Goal: Task Accomplishment & Management: Use online tool/utility

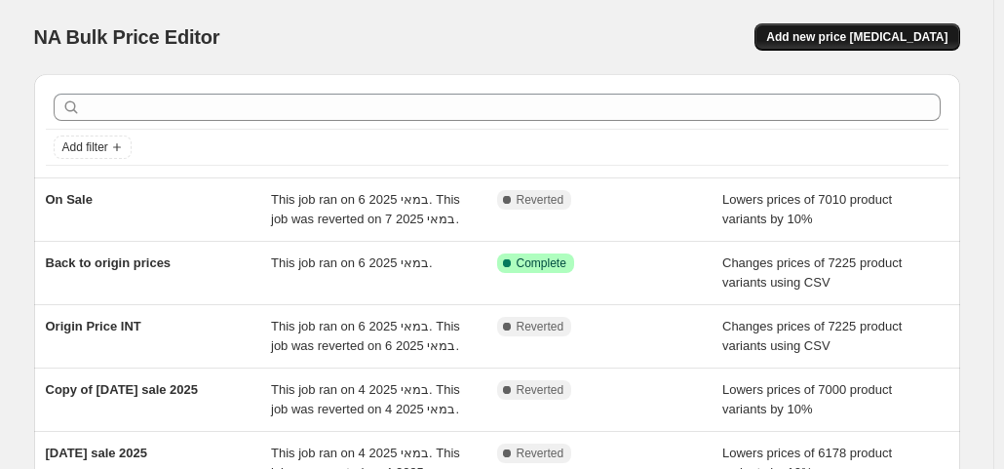
click at [841, 24] on button "Add new price [MEDICAL_DATA]" at bounding box center [856, 36] width 205 height 27
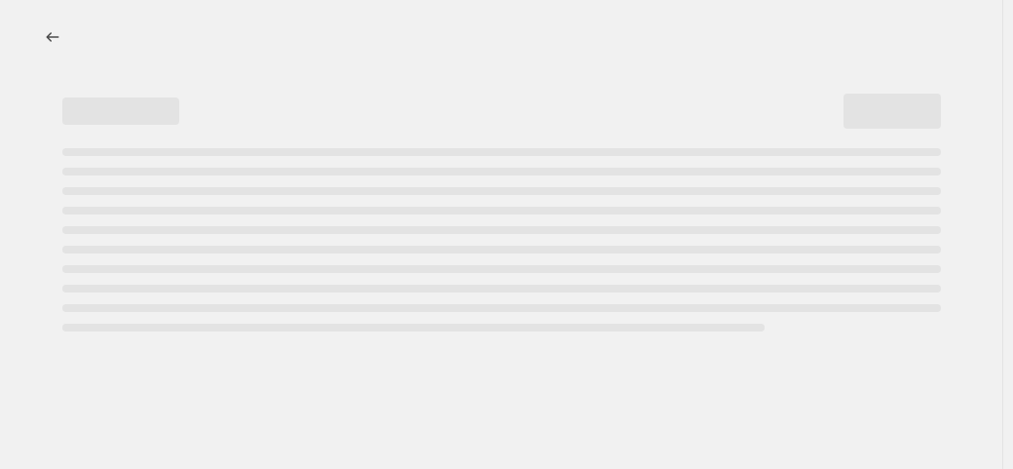
select select "percentage"
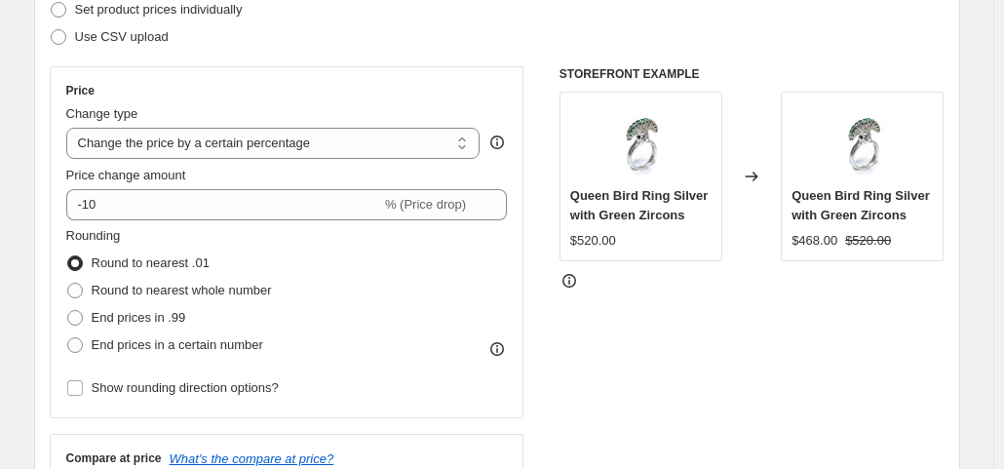
scroll to position [390, 0]
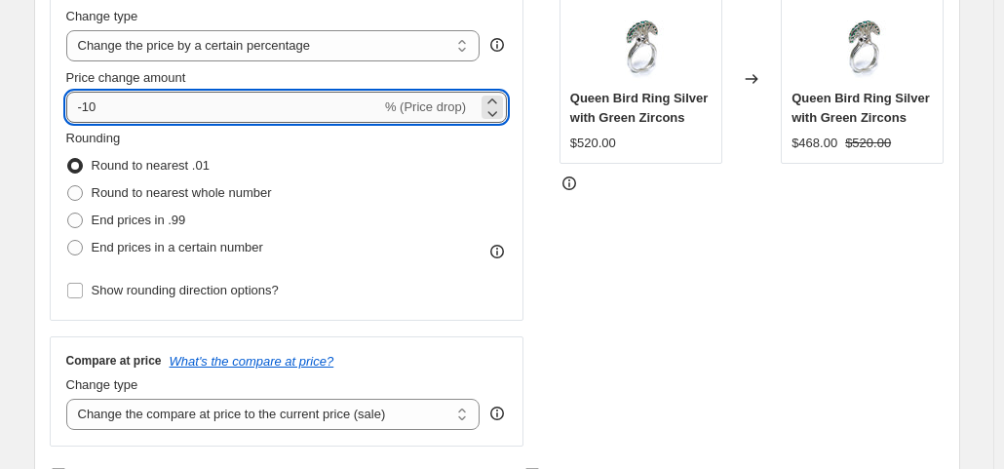
click at [175, 108] on input "-10" at bounding box center [223, 107] width 315 height 31
type input "-1"
type input "-20"
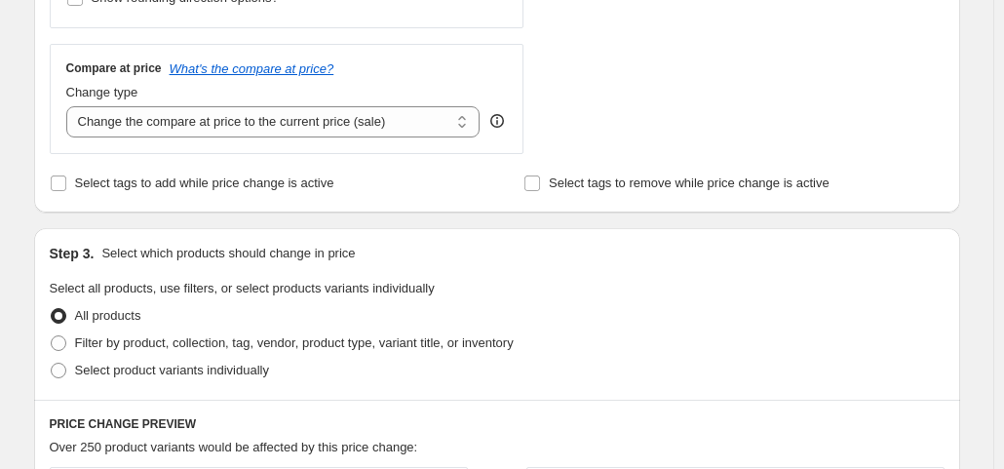
scroll to position [780, 0]
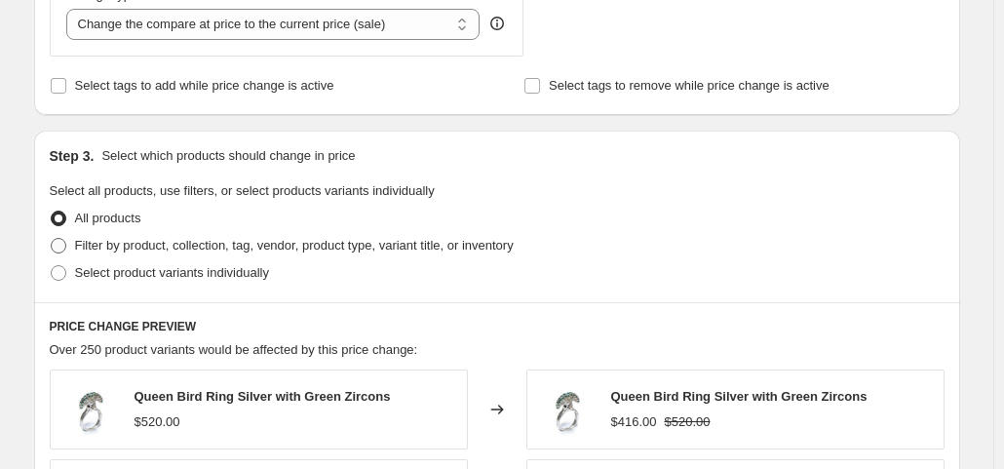
click at [189, 243] on span "Filter by product, collection, tag, vendor, product type, variant title, or inv…" at bounding box center [294, 245] width 439 height 15
click at [52, 239] on input "Filter by product, collection, tag, vendor, product type, variant title, or inv…" at bounding box center [51, 238] width 1 height 1
radio input "true"
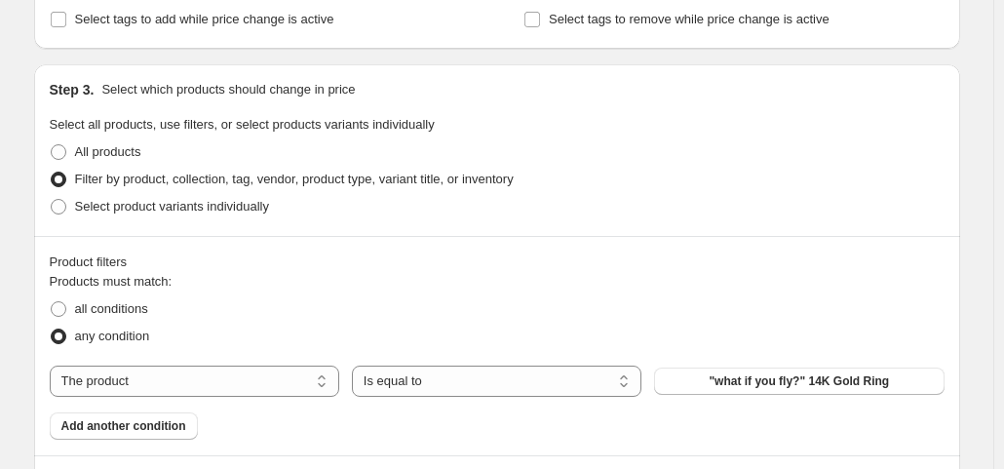
scroll to position [877, 0]
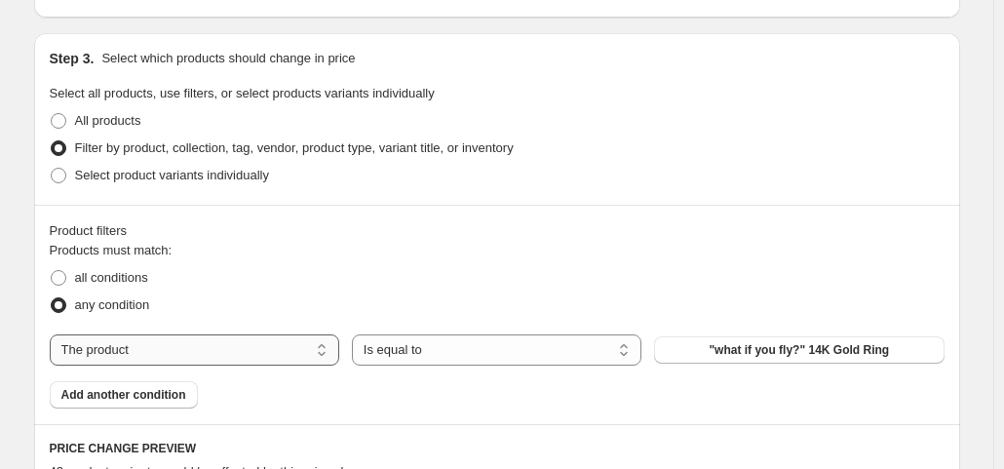
click at [282, 334] on select "The product The product's collection The product's tag The product's vendor The…" at bounding box center [194, 349] width 289 height 31
select select "tag"
click at [437, 344] on select "Is equal to Is not equal to" at bounding box center [496, 349] width 289 height 31
select select "not_equal"
click at [750, 346] on button "02.24" at bounding box center [798, 349] width 289 height 27
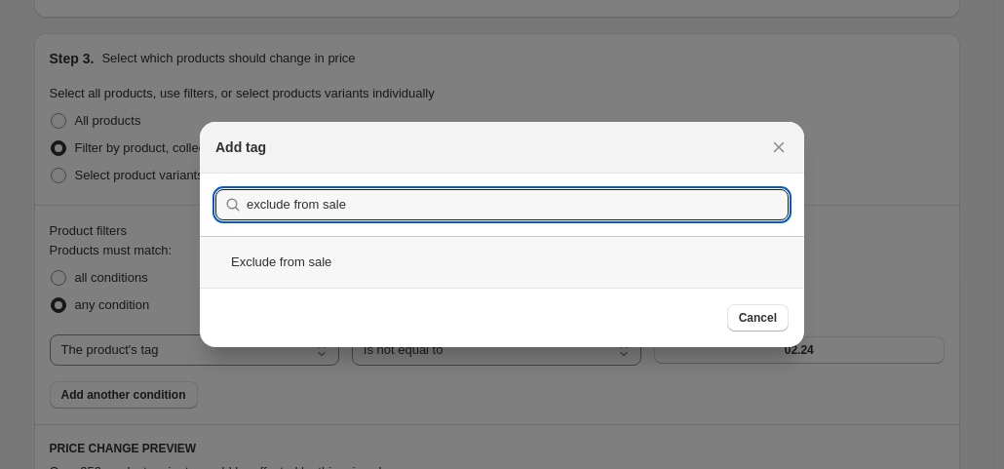
type input "exclude from sale"
click at [364, 261] on div "Exclude from sale" at bounding box center [502, 262] width 604 height 52
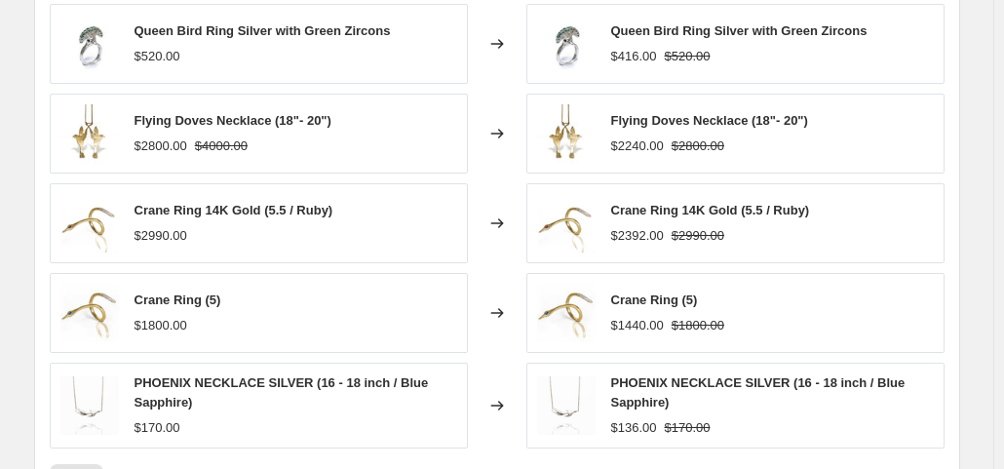
scroll to position [1657, 0]
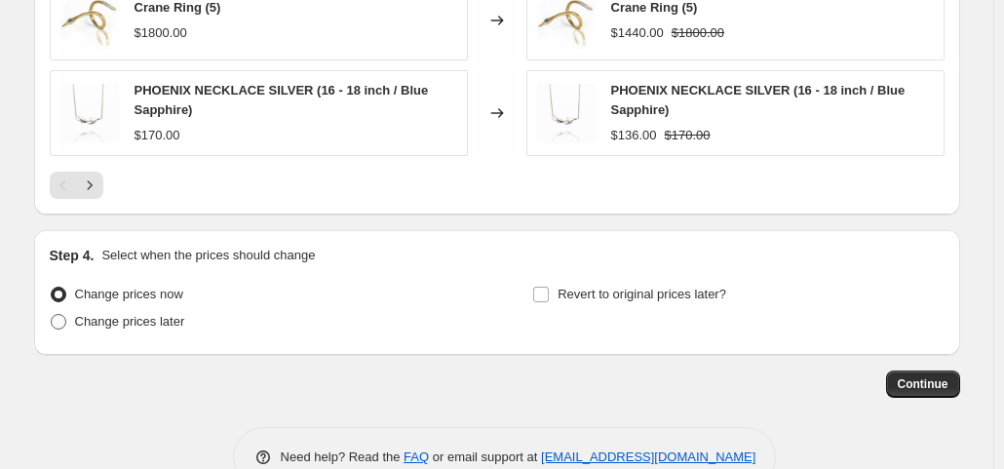
click at [154, 320] on span "Change prices later" at bounding box center [130, 321] width 110 height 15
click at [52, 315] on input "Change prices later" at bounding box center [51, 314] width 1 height 1
radio input "true"
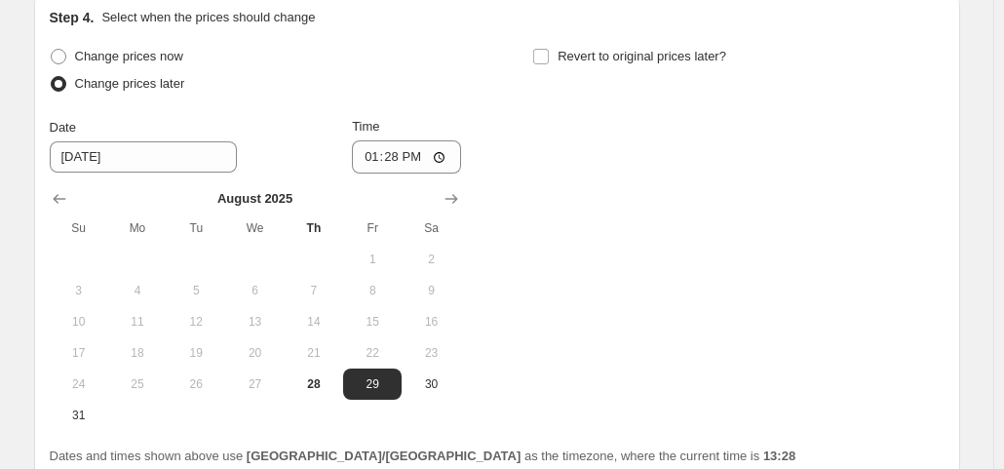
scroll to position [1949, 0]
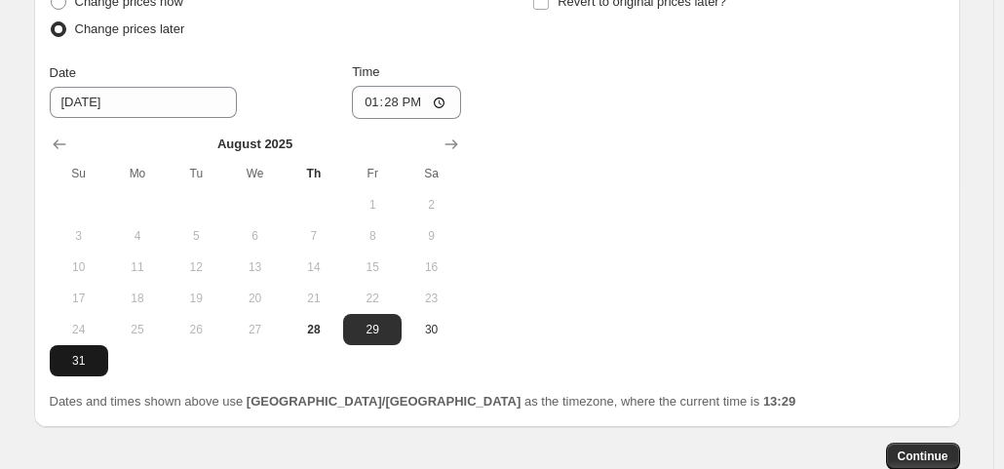
click at [68, 353] on span "31" at bounding box center [78, 361] width 43 height 16
type input "[DATE]"
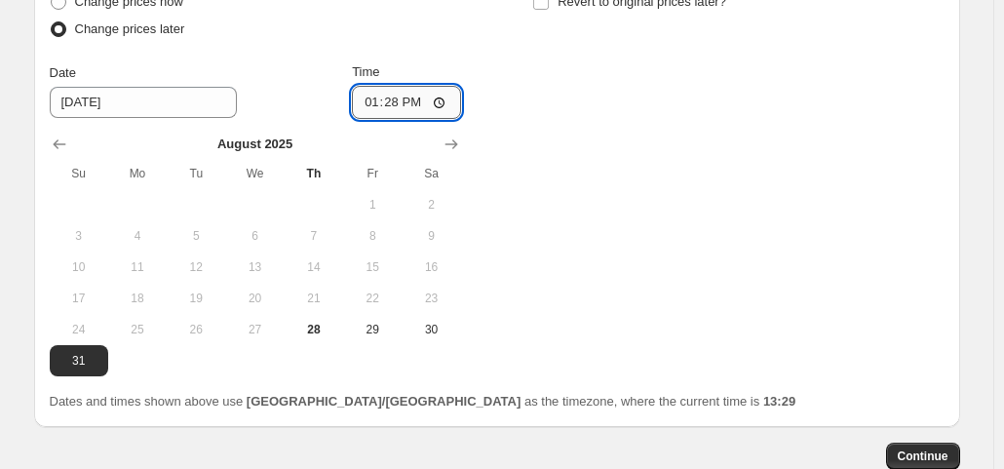
click at [431, 108] on input "13:28" at bounding box center [406, 102] width 109 height 33
click at [396, 94] on input "13:28" at bounding box center [406, 102] width 109 height 33
type input "18:00"
click at [530, 240] on div "Change prices now Change prices later Date [DATE] Time 18:00 [DATE] Su Mo Tu We…" at bounding box center [497, 182] width 895 height 388
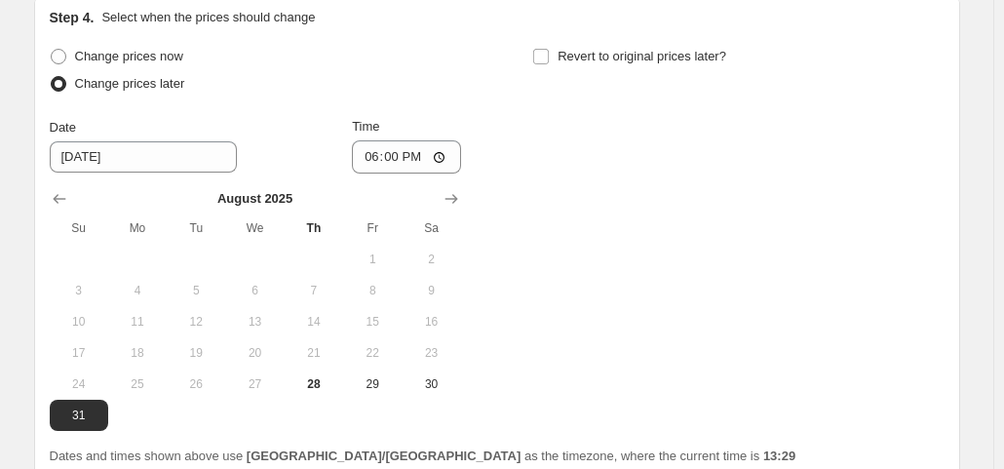
scroll to position [1851, 0]
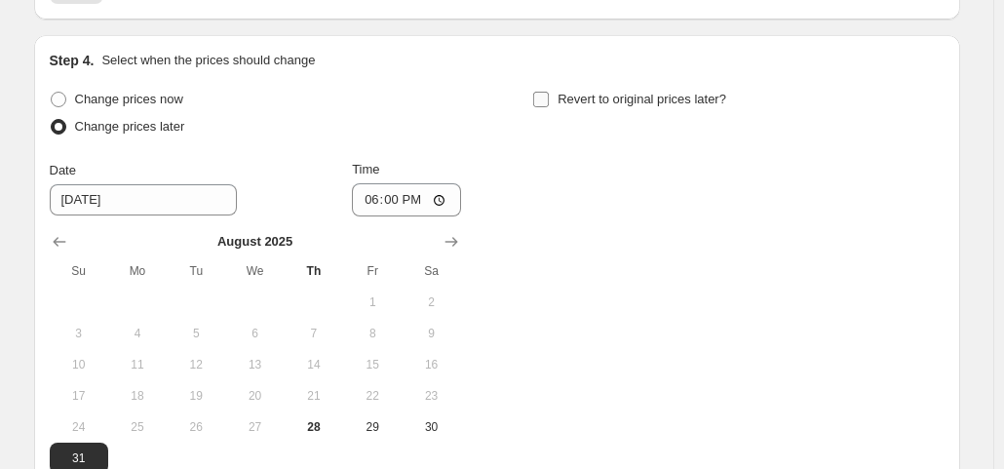
click at [546, 95] on input "Revert to original prices later?" at bounding box center [541, 100] width 16 height 16
checkbox input "true"
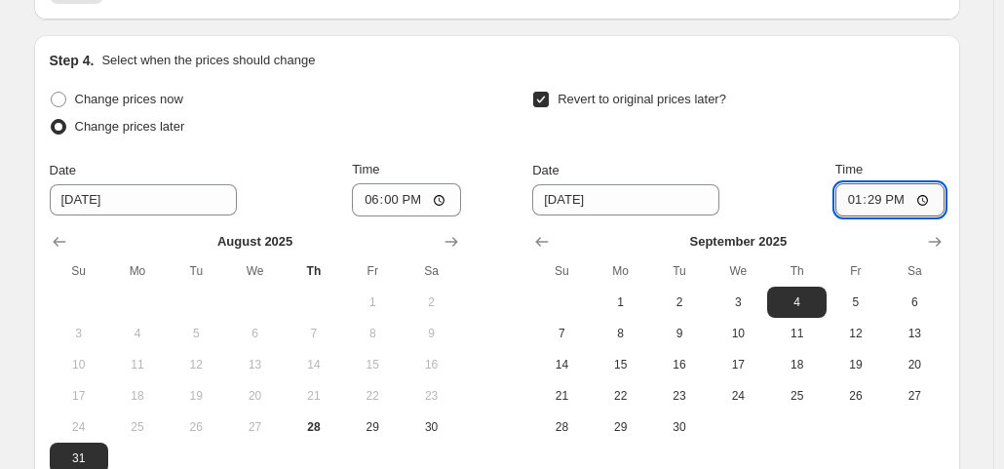
click at [875, 196] on input "13:29" at bounding box center [889, 199] width 109 height 33
click at [879, 196] on input "18:29" at bounding box center [889, 199] width 109 height 33
type input "10:00"
click at [910, 86] on div "Revert to original prices later?" at bounding box center [737, 115] width 411 height 58
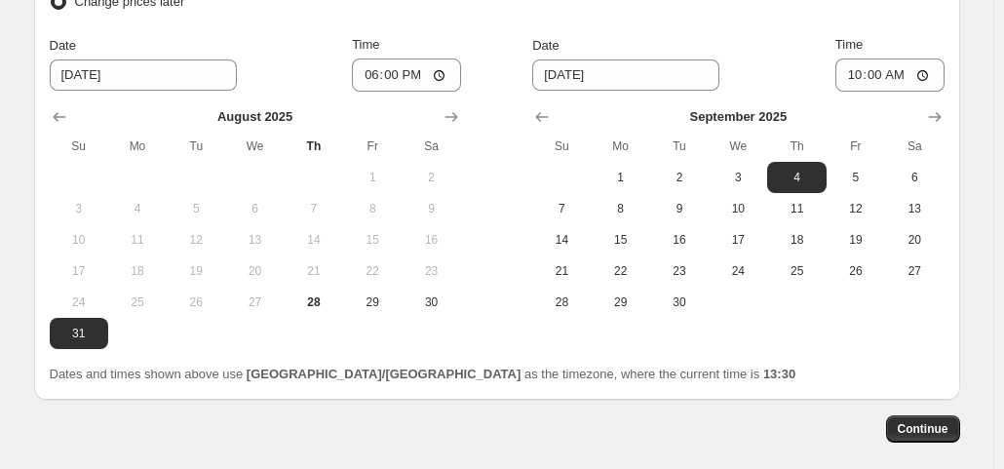
scroll to position [2063, 0]
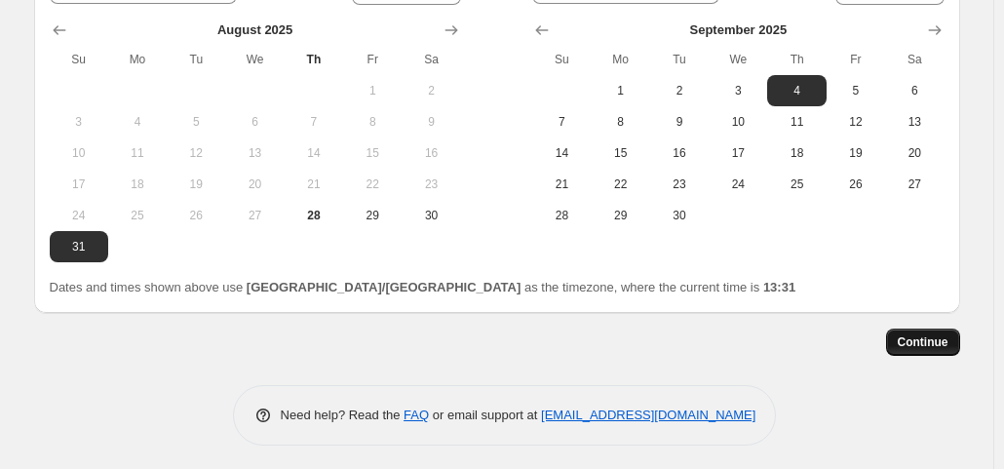
click at [937, 328] on button "Continue" at bounding box center [923, 341] width 74 height 27
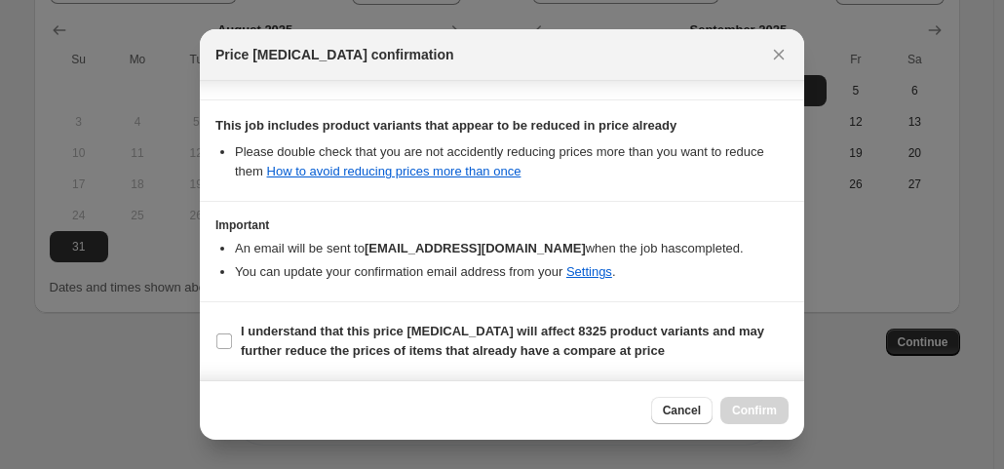
scroll to position [472, 0]
click at [244, 332] on b "I understand that this price [MEDICAL_DATA] will affect 8325 product variants a…" at bounding box center [502, 341] width 523 height 34
click at [232, 333] on input "I understand that this price [MEDICAL_DATA] will affect 8325 product variants a…" at bounding box center [224, 341] width 16 height 16
checkbox input "true"
click at [744, 405] on span "Confirm" at bounding box center [754, 410] width 45 height 16
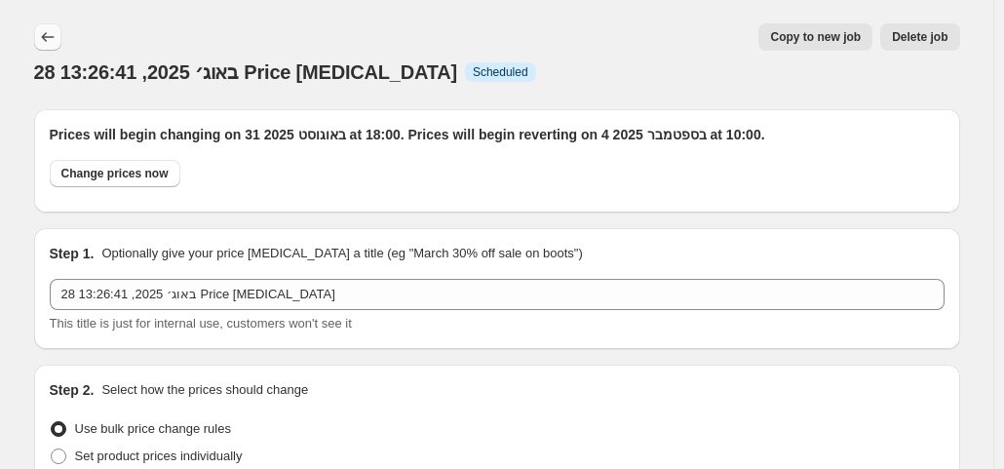
click at [47, 32] on icon "Price change jobs" at bounding box center [47, 36] width 19 height 19
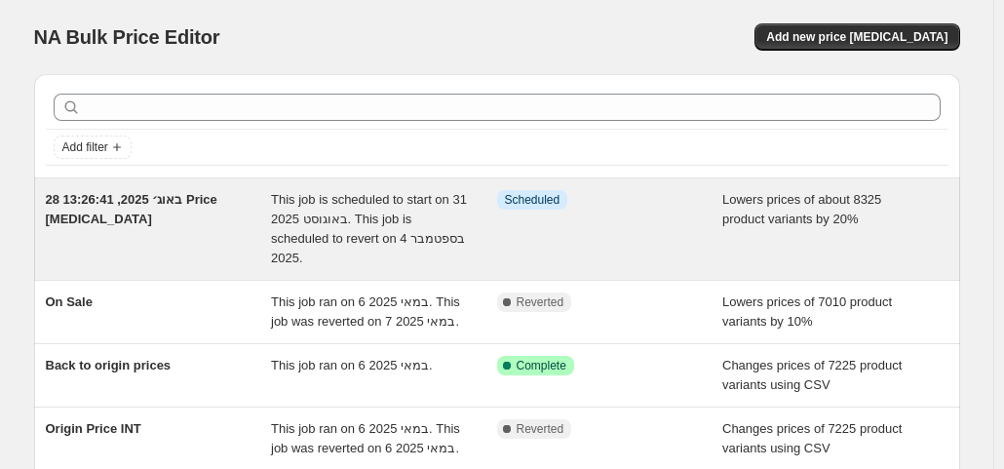
click at [133, 198] on span "28 באוג׳ 2025, 13:26:41 Price [MEDICAL_DATA]" at bounding box center [132, 209] width 172 height 34
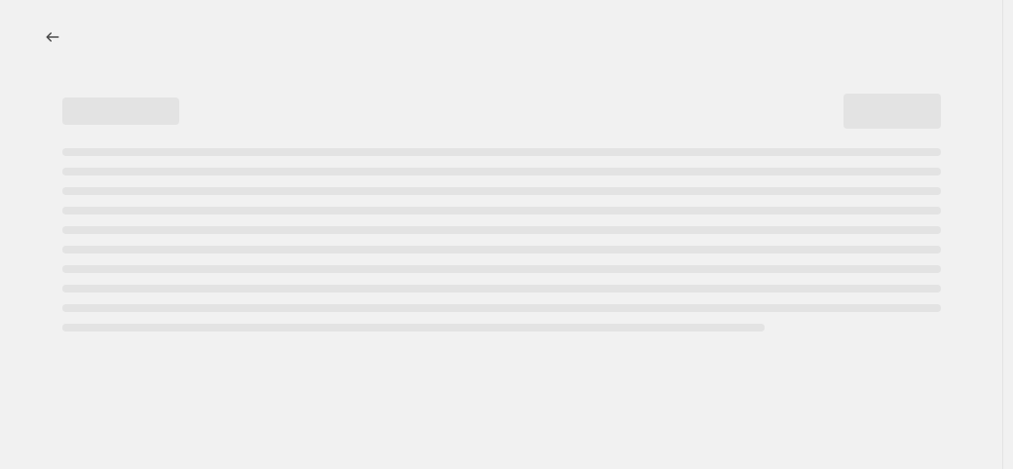
select select "percentage"
select select "tag"
select select "not_equal"
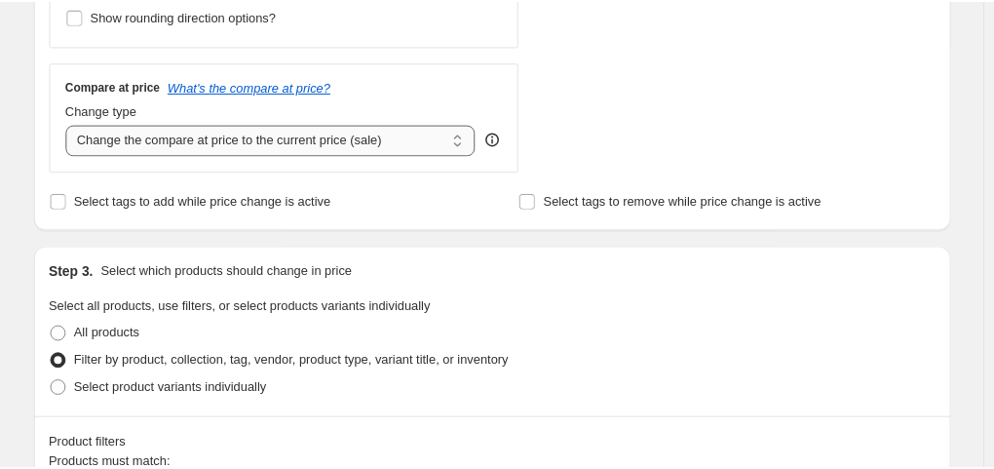
scroll to position [38, 0]
